Goal: Transaction & Acquisition: Purchase product/service

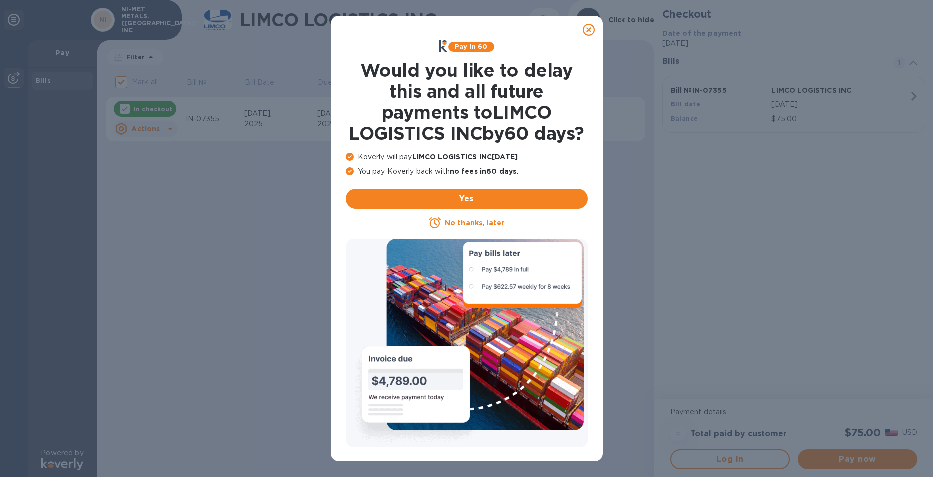
click at [595, 29] on div at bounding box center [589, 30] width 20 height 20
click at [584, 30] on icon at bounding box center [589, 30] width 12 height 12
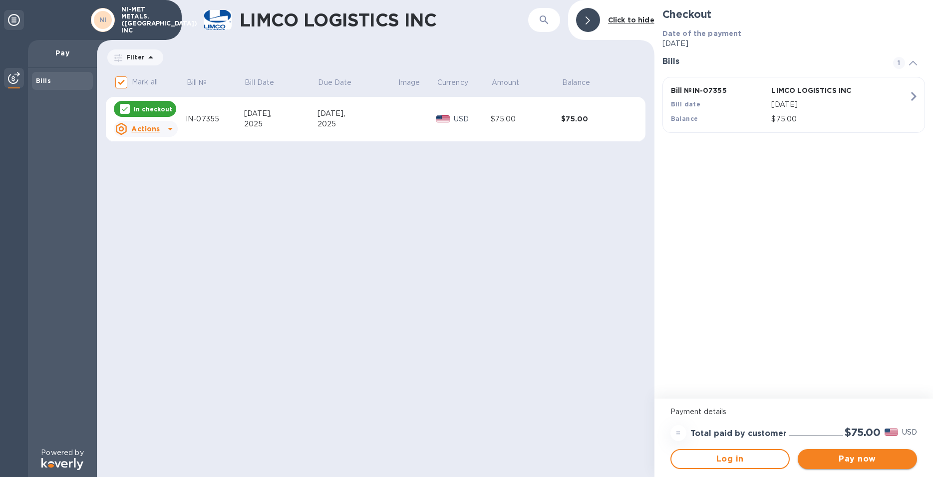
click at [849, 456] on span "Pay now" at bounding box center [857, 459] width 103 height 12
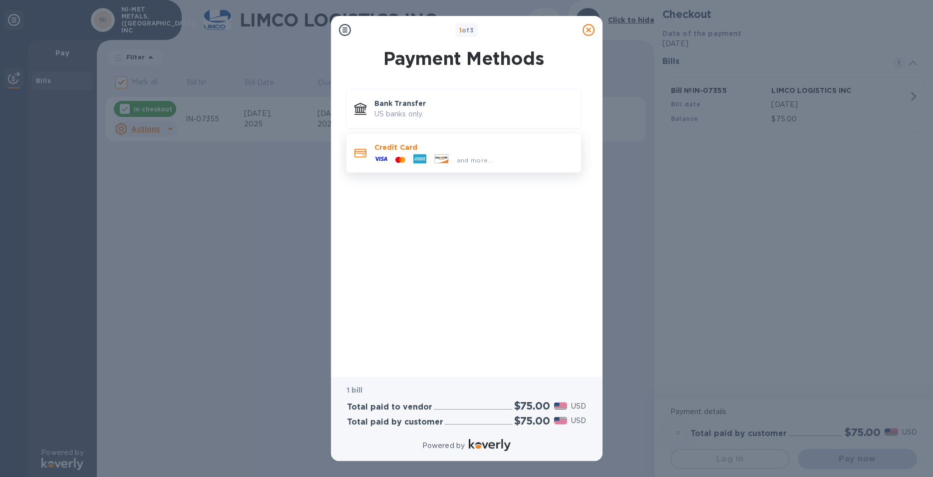
click at [430, 160] on div at bounding box center [441, 159] width 22 height 11
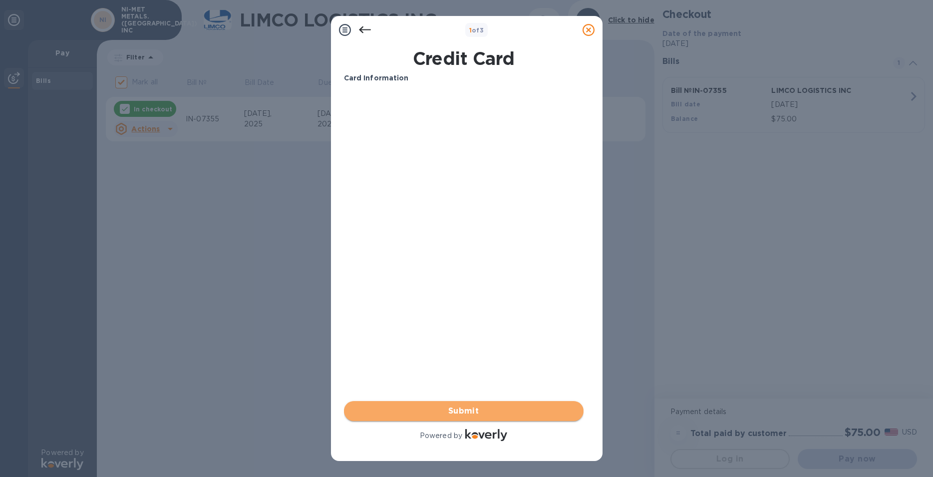
click at [462, 412] on span "Submit" at bounding box center [464, 411] width 224 height 12
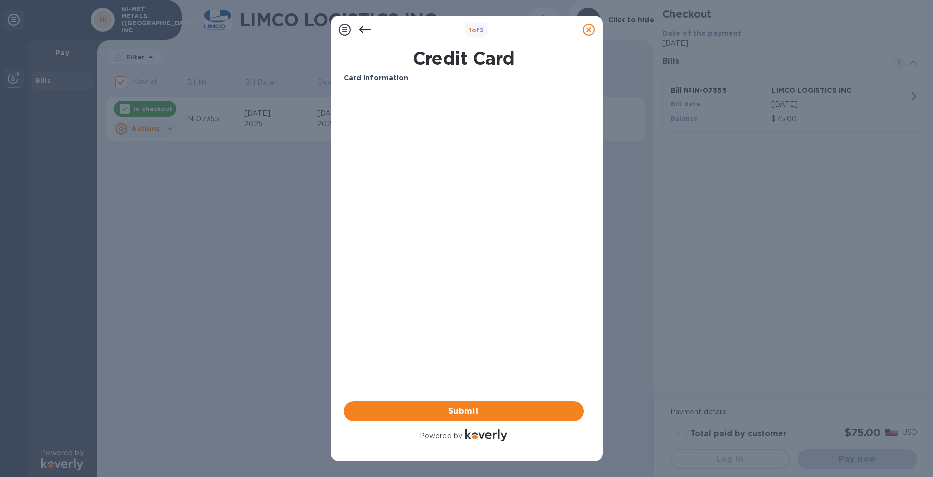
click at [362, 28] on icon at bounding box center [365, 29] width 12 height 7
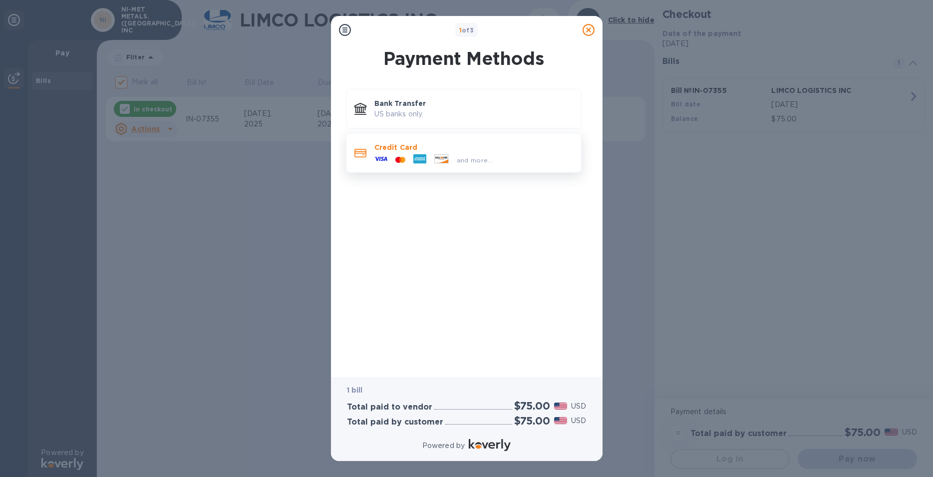
click at [392, 148] on p "Credit Card" at bounding box center [474, 147] width 199 height 10
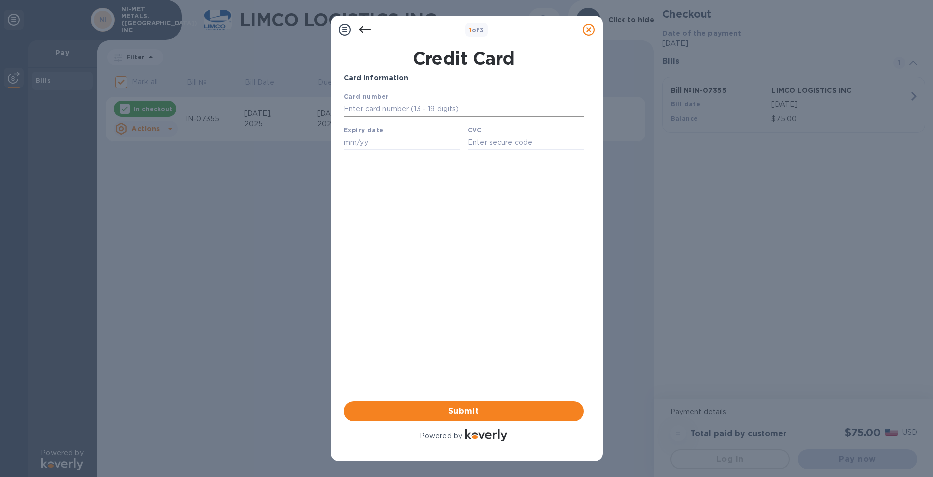
click at [389, 104] on input "text" at bounding box center [464, 109] width 240 height 15
type input "[CREDIT_CARD_NUMBER]"
click at [389, 143] on input "text" at bounding box center [402, 142] width 116 height 15
type input "02/29"
click at [486, 147] on input "text" at bounding box center [525, 142] width 116 height 15
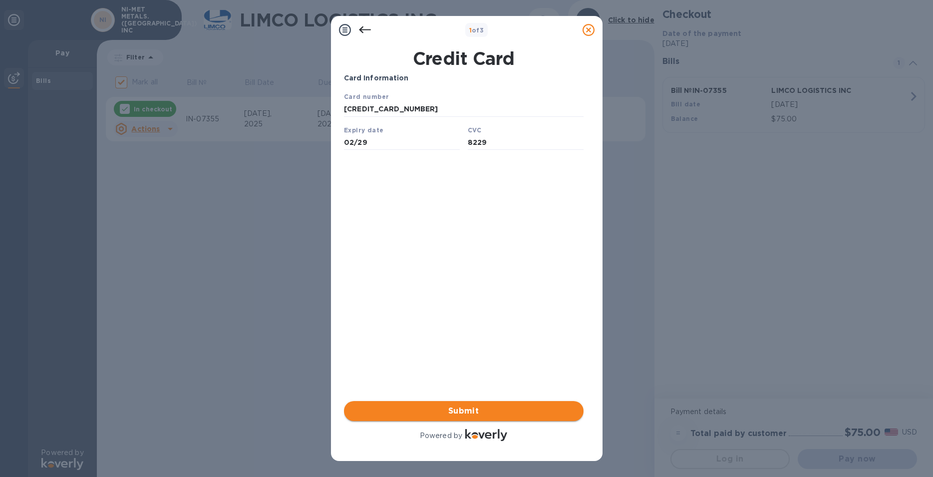
type input "8229"
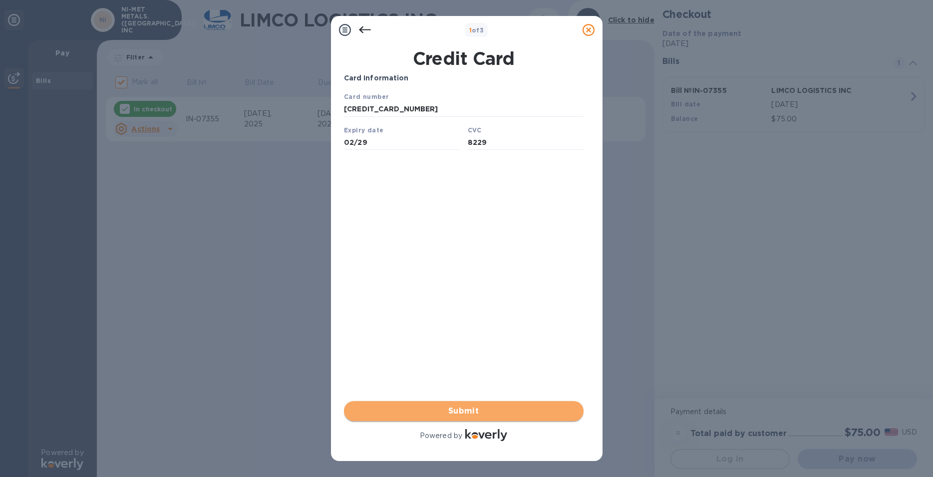
click at [458, 414] on span "Submit" at bounding box center [464, 411] width 224 height 12
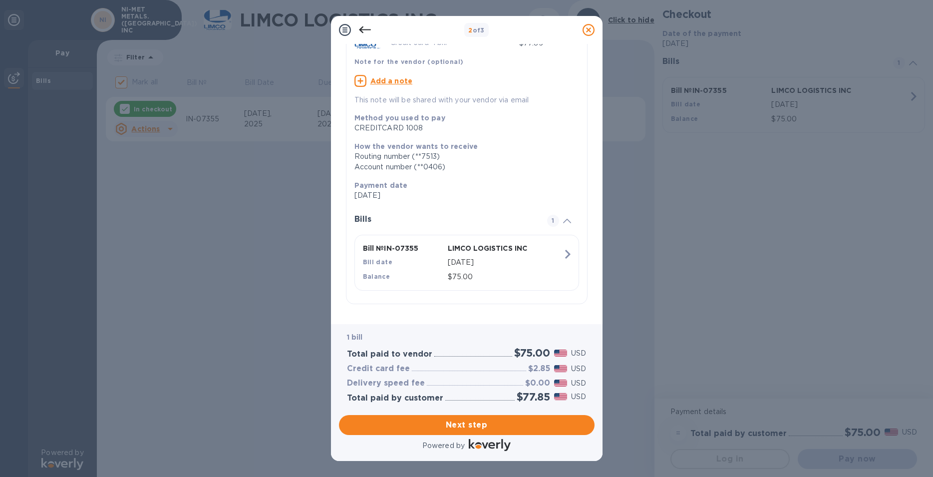
scroll to position [81, 0]
click at [466, 419] on span "Next step" at bounding box center [467, 425] width 240 height 12
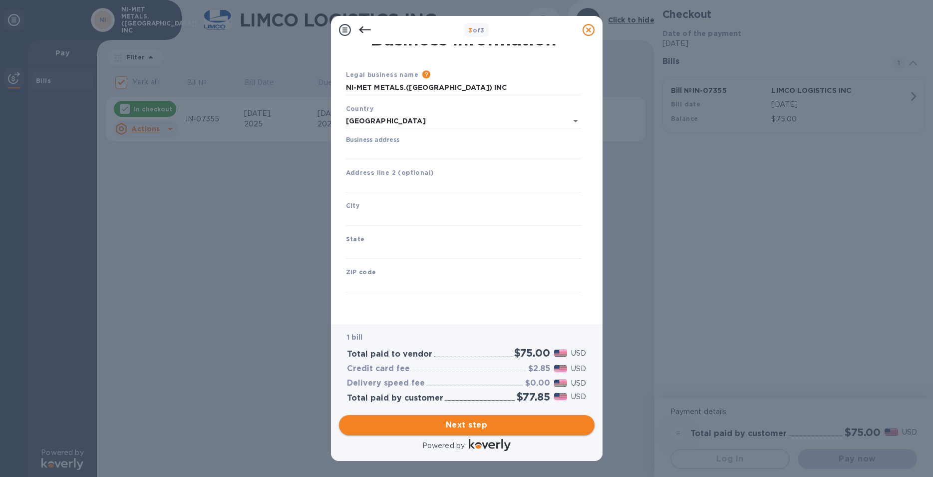
scroll to position [22, 0]
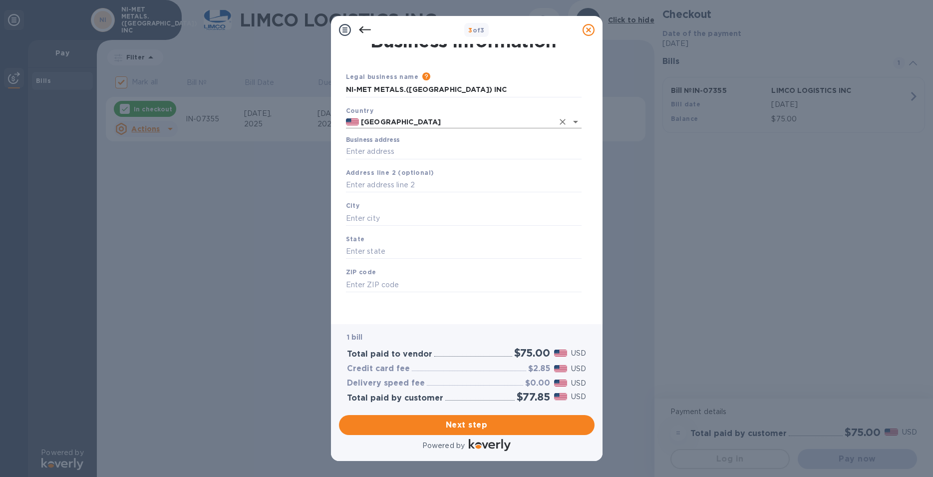
click at [377, 116] on input "[GEOGRAPHIC_DATA]" at bounding box center [456, 122] width 194 height 12
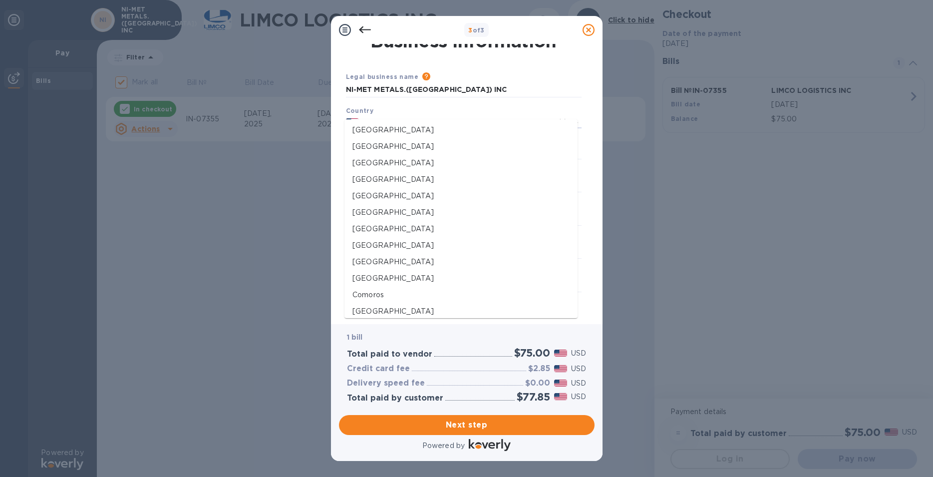
scroll to position [509, 0]
click at [381, 184] on p "[GEOGRAPHIC_DATA]" at bounding box center [461, 182] width 217 height 10
type input "[GEOGRAPHIC_DATA]"
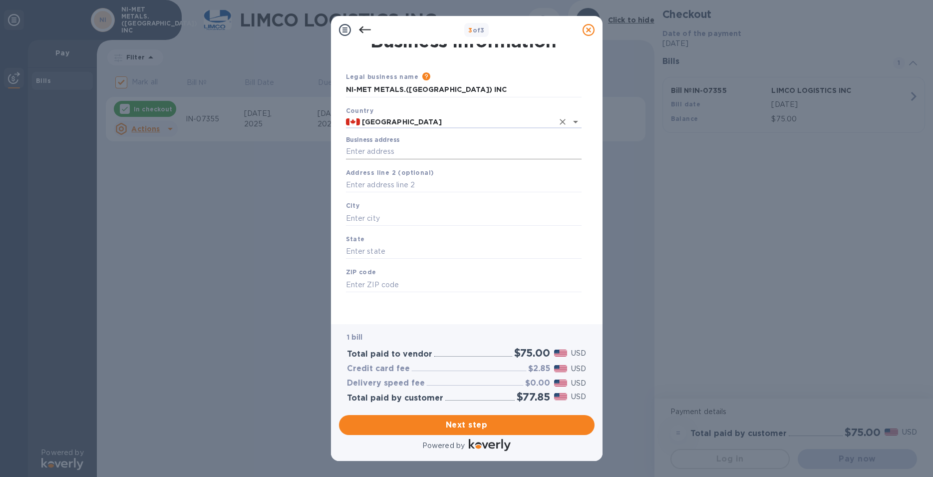
click at [380, 144] on input "Business address" at bounding box center [464, 151] width 236 height 15
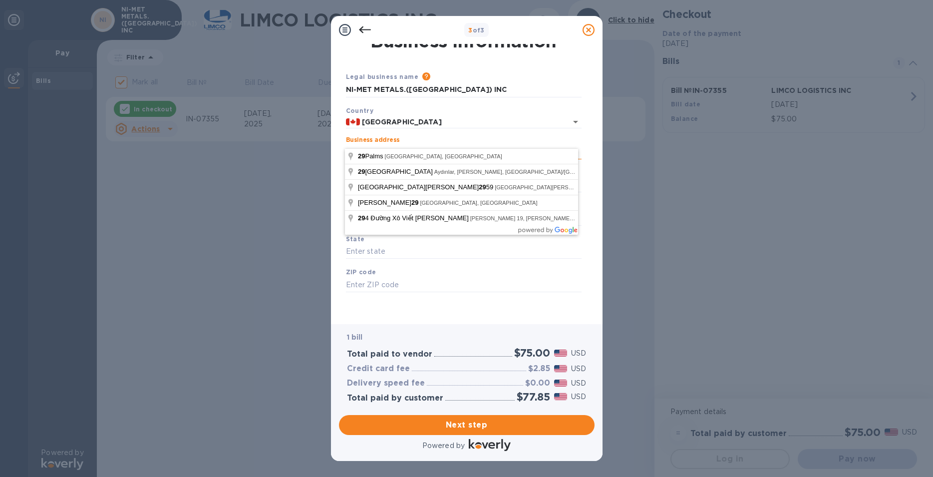
type input "2"
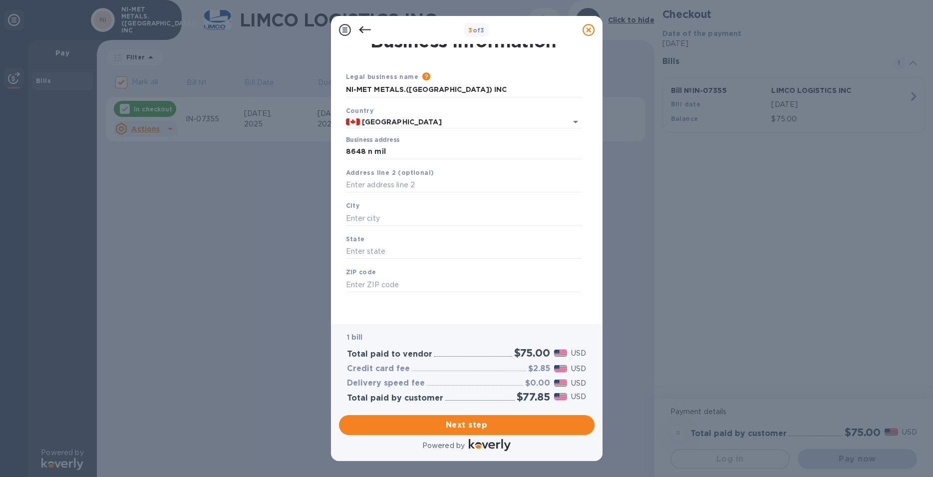
type input "[STREET_ADDRESS]"
type input "[GEOGRAPHIC_DATA]"
type input "FL"
type input "33410"
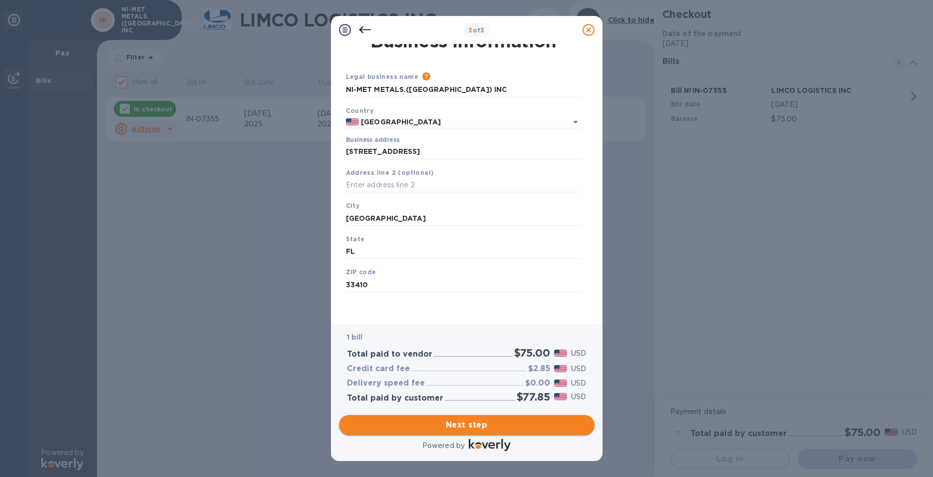
click at [469, 419] on span "Next step" at bounding box center [467, 425] width 240 height 12
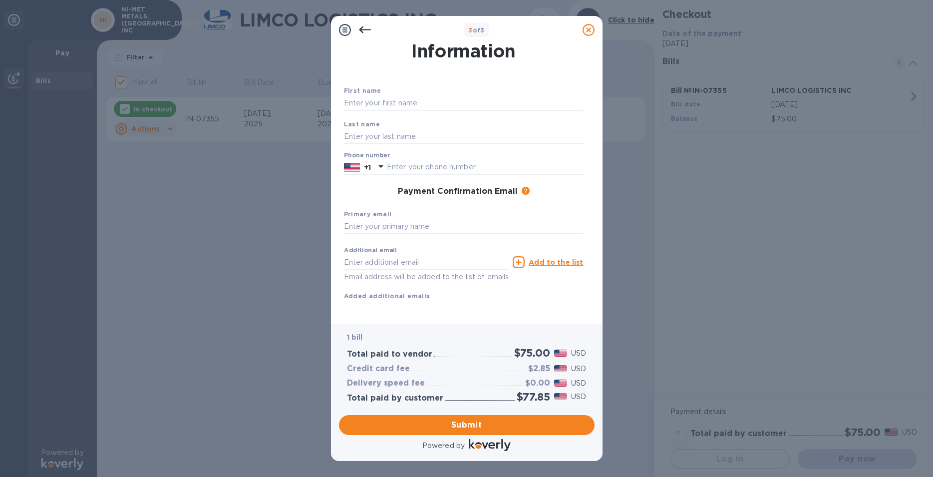
click at [374, 95] on div "First name" at bounding box center [464, 97] width 248 height 33
click at [374, 105] on input "text" at bounding box center [464, 103] width 240 height 15
type input "[GEOGRAPHIC_DATA]"
click at [376, 138] on input "text" at bounding box center [464, 136] width 240 height 15
type input "B"
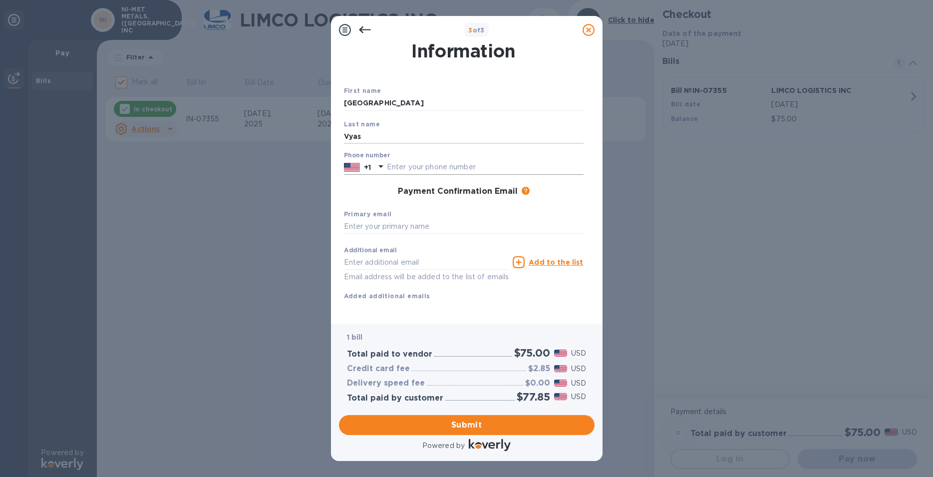
type input "Vyas"
click at [359, 174] on div at bounding box center [352, 167] width 20 height 15
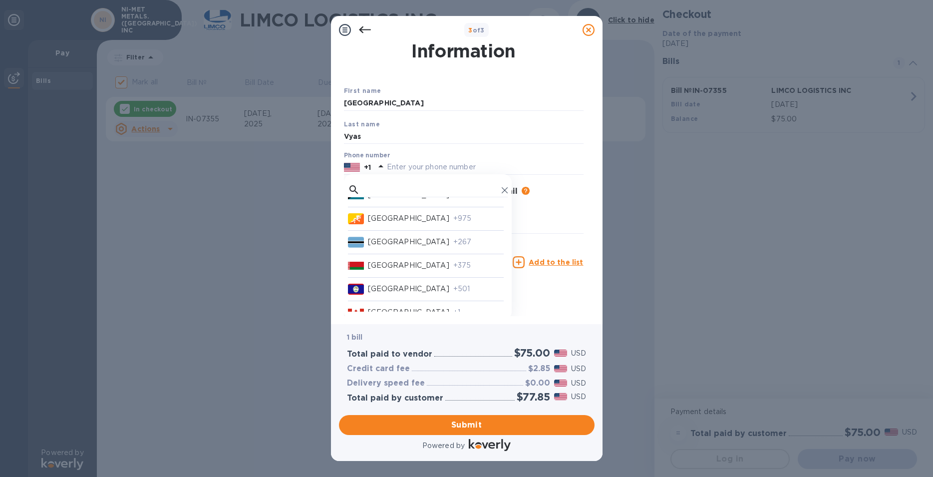
scroll to position [797, 0]
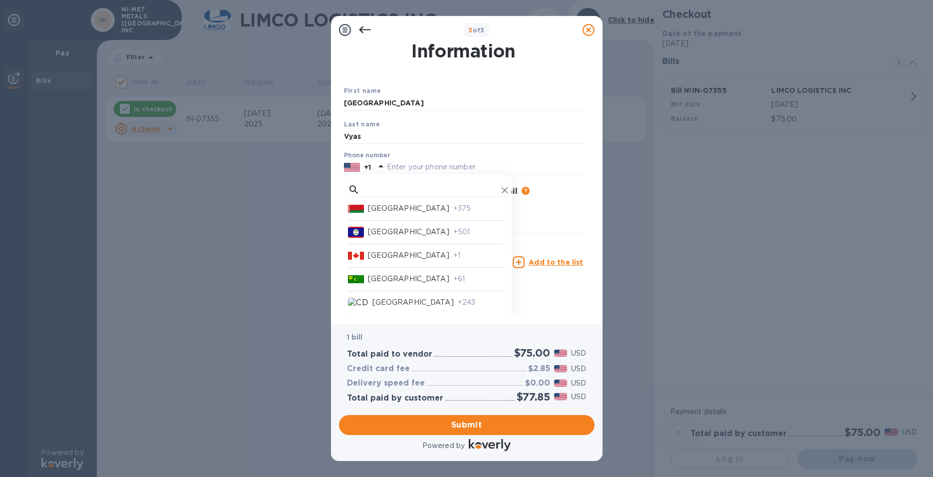
click at [394, 250] on div "Canada +1" at bounding box center [426, 252] width 156 height 17
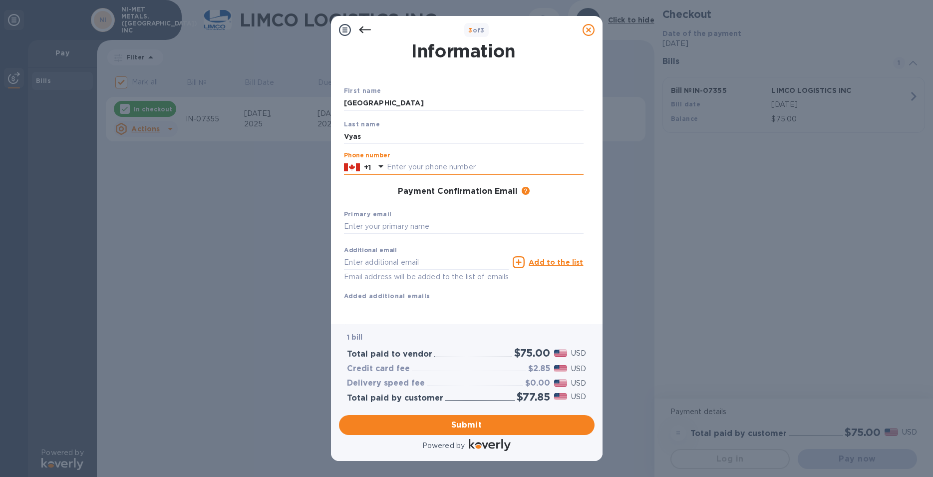
click at [432, 163] on input "text" at bounding box center [485, 167] width 197 height 15
type input "6478819759"
click at [410, 229] on input "text" at bounding box center [464, 226] width 240 height 15
type input "[PERSON_NAME][EMAIL_ADDRESS][PERSON_NAME][DOMAIN_NAME]"
click at [458, 427] on span "Submit" at bounding box center [467, 425] width 240 height 12
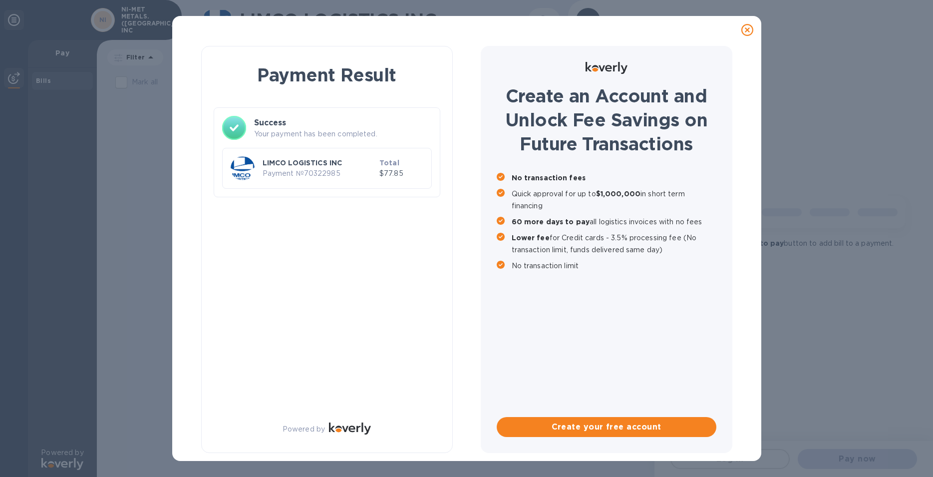
checkbox input "false"
